Goal: Ask a question: Seek information or help from site administrators or community

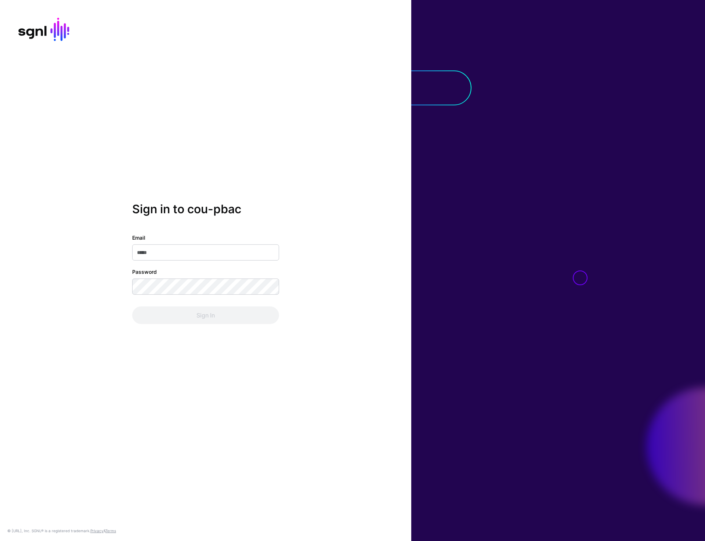
type input "**********"
click at [221, 313] on button "Sign In" at bounding box center [205, 316] width 147 height 18
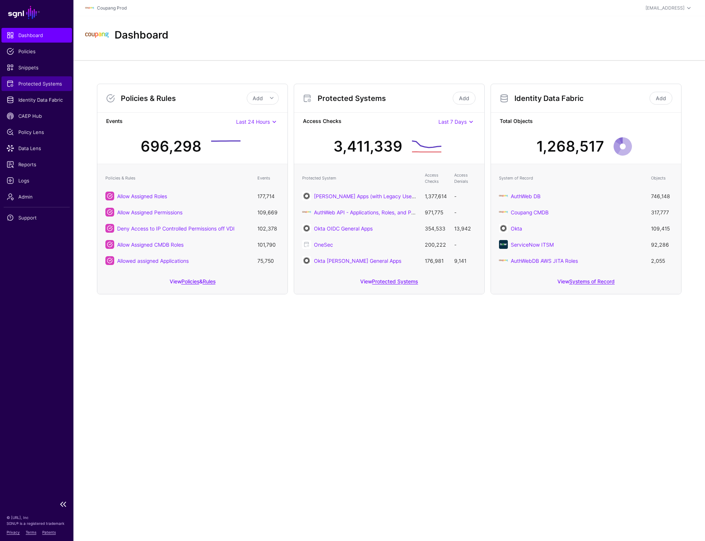
click at [44, 84] on span "Protected Systems" at bounding box center [37, 83] width 60 height 7
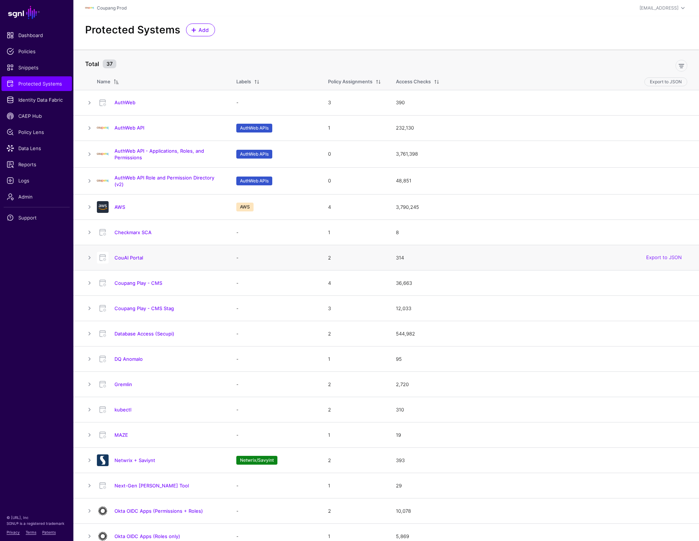
click at [129, 254] on h4 "CouAI Portal" at bounding box center [168, 257] width 107 height 7
click at [129, 257] on link "CouAI Portal" at bounding box center [129, 258] width 29 height 6
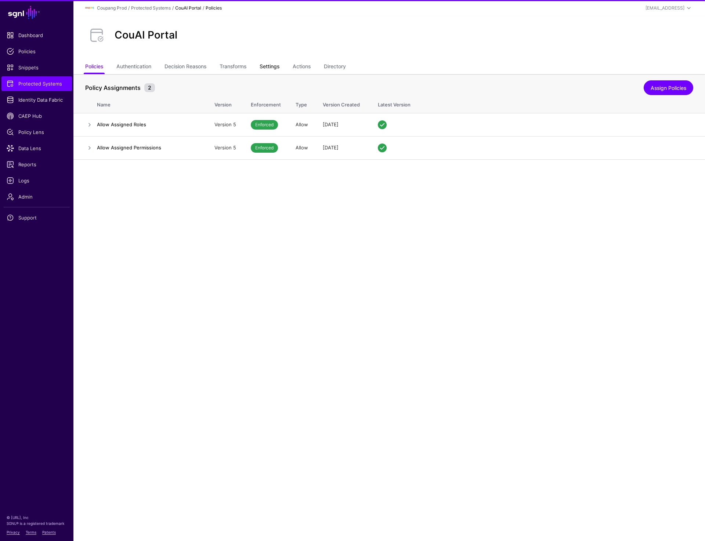
click at [268, 73] on link "Settings" at bounding box center [270, 67] width 20 height 14
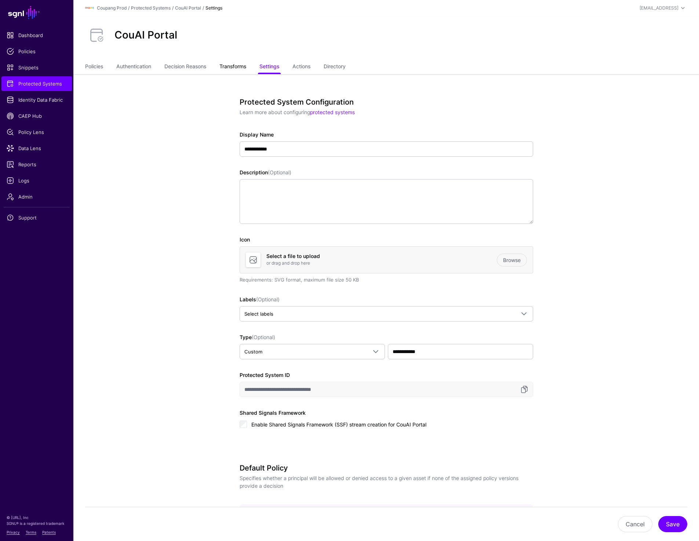
click at [231, 66] on link "Transforms" at bounding box center [233, 67] width 27 height 14
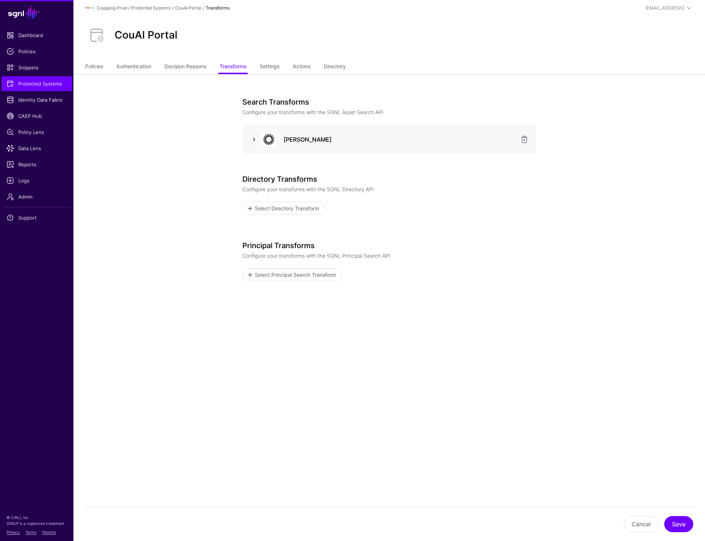
click at [253, 141] on link at bounding box center [254, 139] width 9 height 9
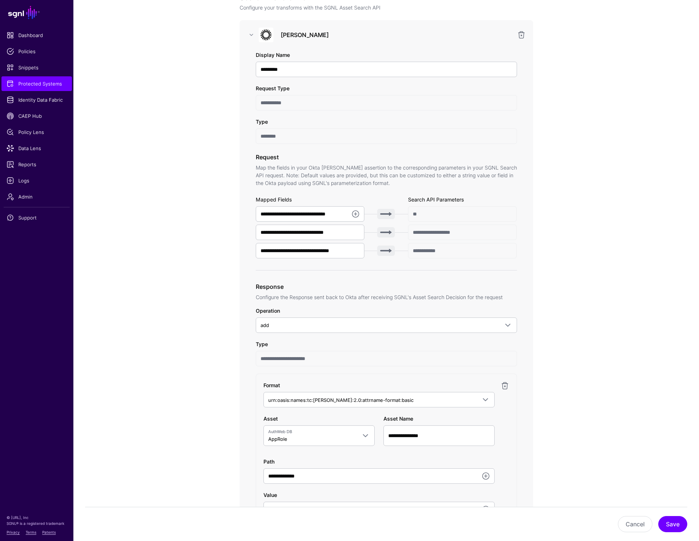
scroll to position [104, 0]
click at [19, 214] on span "Support" at bounding box center [37, 217] width 60 height 7
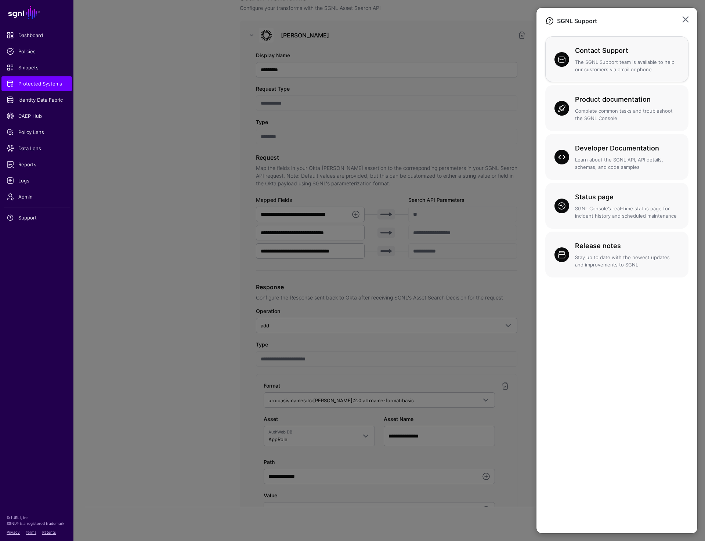
click at [625, 66] on p "The SGNL Support team is available to help our customers via email or phone" at bounding box center [627, 66] width 104 height 14
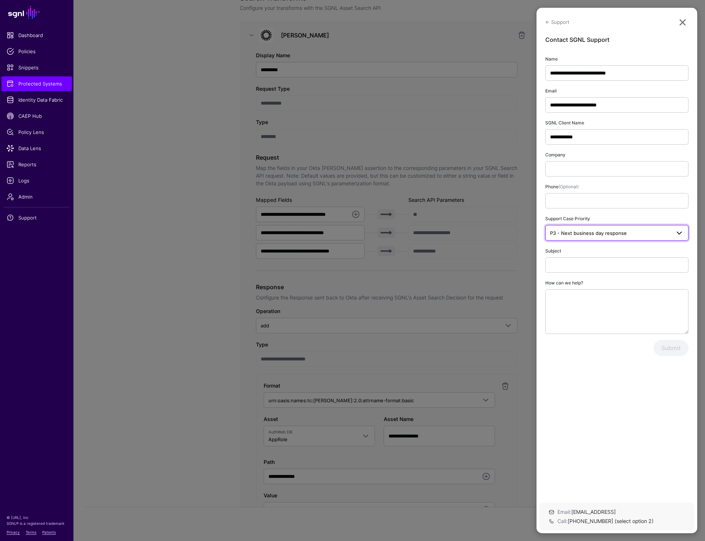
click at [581, 237] on link "P3 - Next business day response" at bounding box center [616, 232] width 143 height 15
click at [184, 315] on ngb-modal-window "**********" at bounding box center [352, 270] width 705 height 541
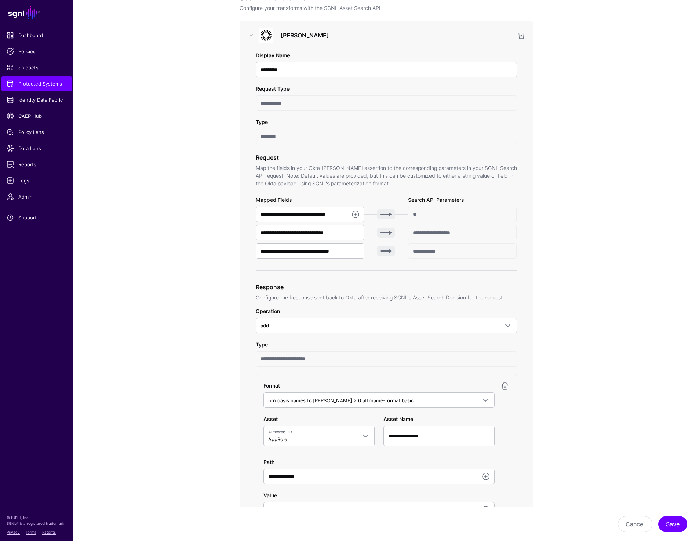
scroll to position [0, 0]
